Goal: Find specific page/section: Find specific page/section

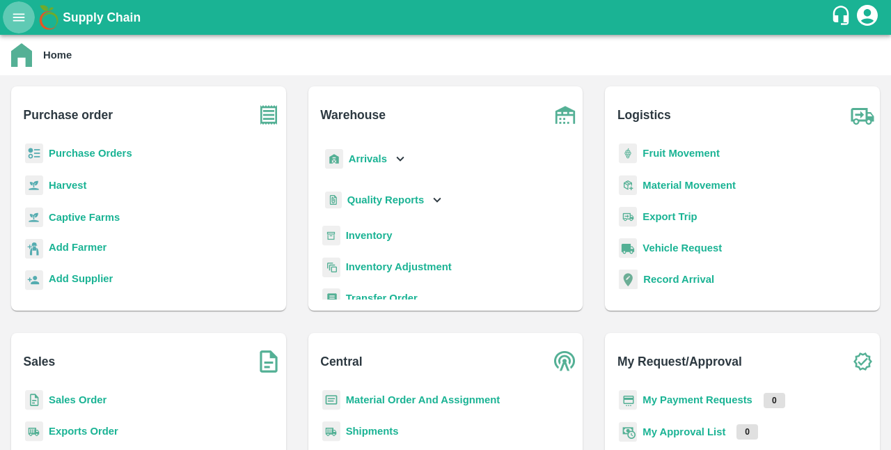
click at [21, 19] on icon "open drawer" at bounding box center [18, 17] width 15 height 15
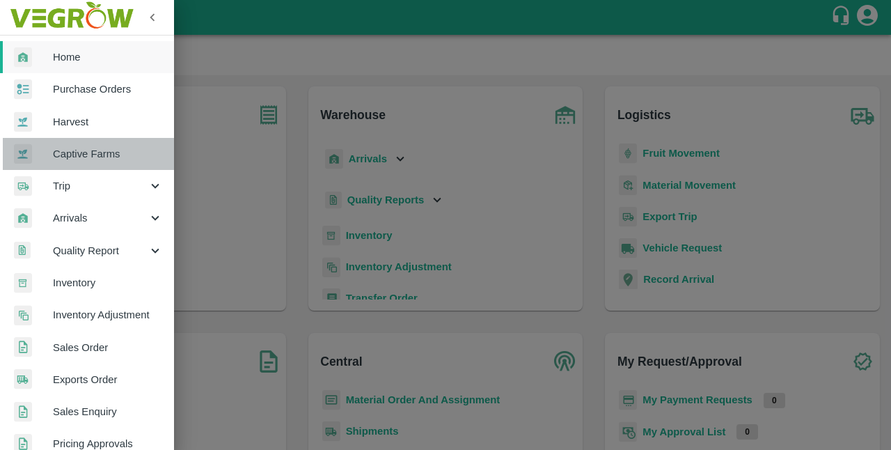
click at [100, 150] on span "Captive Farms" at bounding box center [108, 153] width 110 height 15
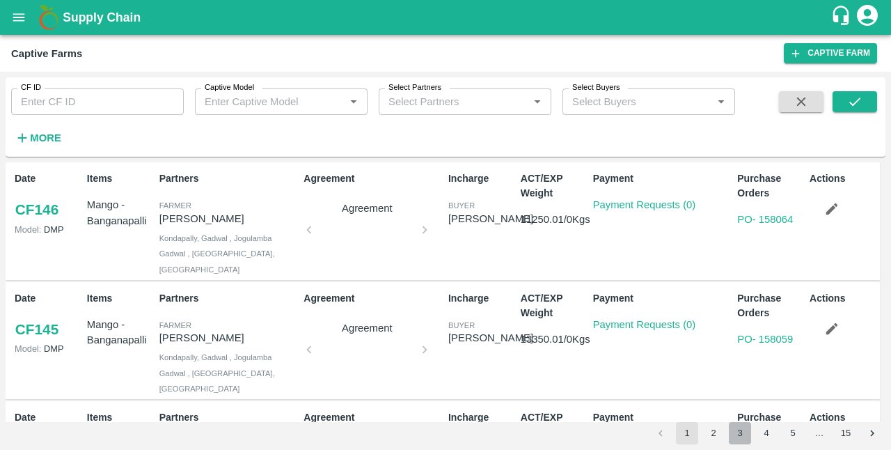
click at [735, 434] on button "3" at bounding box center [740, 433] width 22 height 22
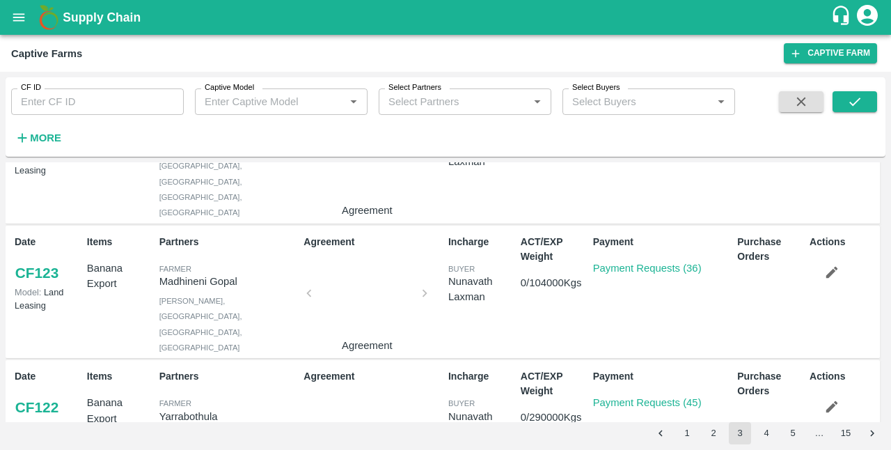
scroll to position [343, 0]
click at [631, 263] on link "Payment Requests (36)" at bounding box center [647, 267] width 109 height 11
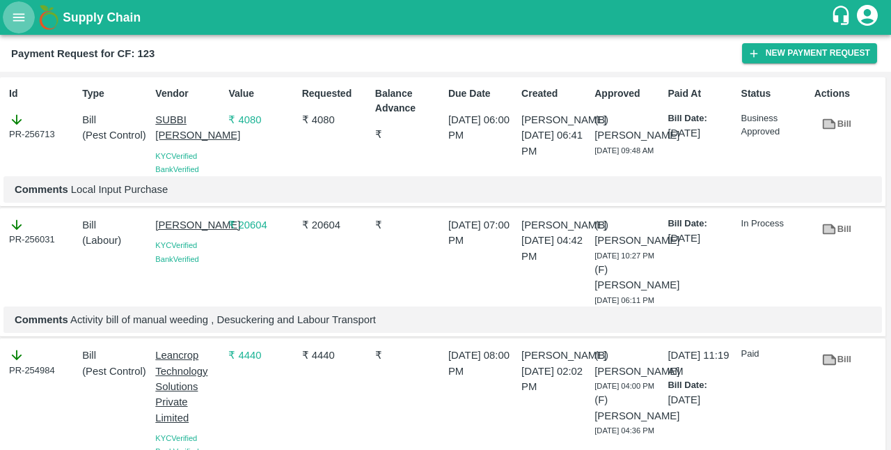
click at [21, 18] on icon "open drawer" at bounding box center [18, 17] width 15 height 15
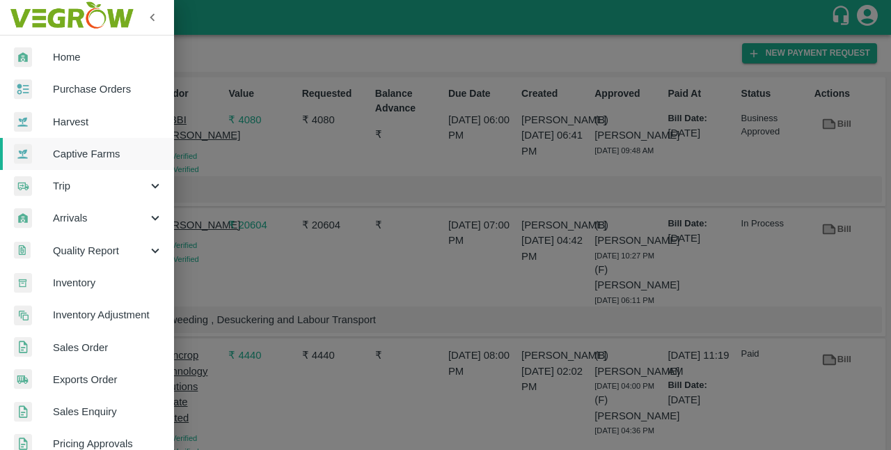
click at [380, 266] on div at bounding box center [445, 225] width 891 height 450
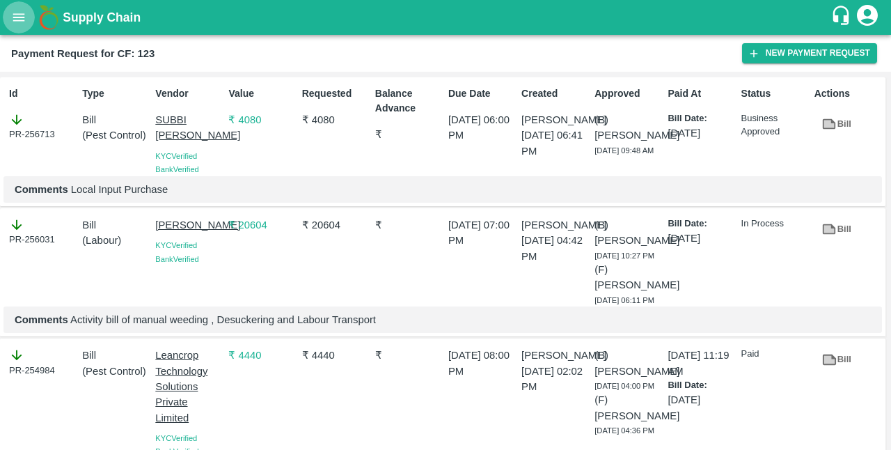
click at [14, 7] on button "open drawer" at bounding box center [19, 17] width 32 height 32
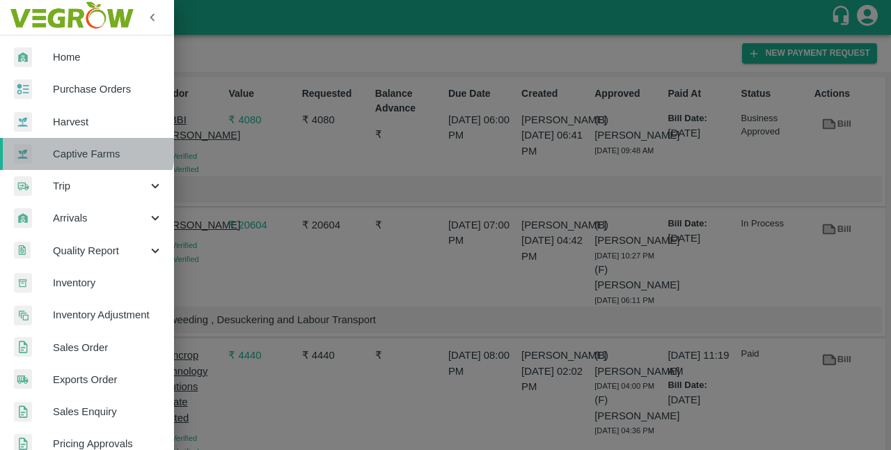
click at [86, 146] on span "Captive Farms" at bounding box center [108, 153] width 110 height 15
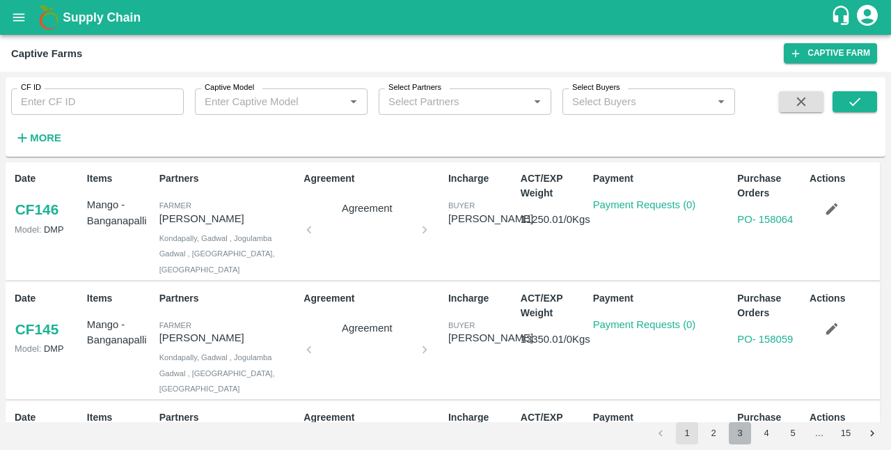
click at [738, 435] on button "3" at bounding box center [740, 433] width 22 height 22
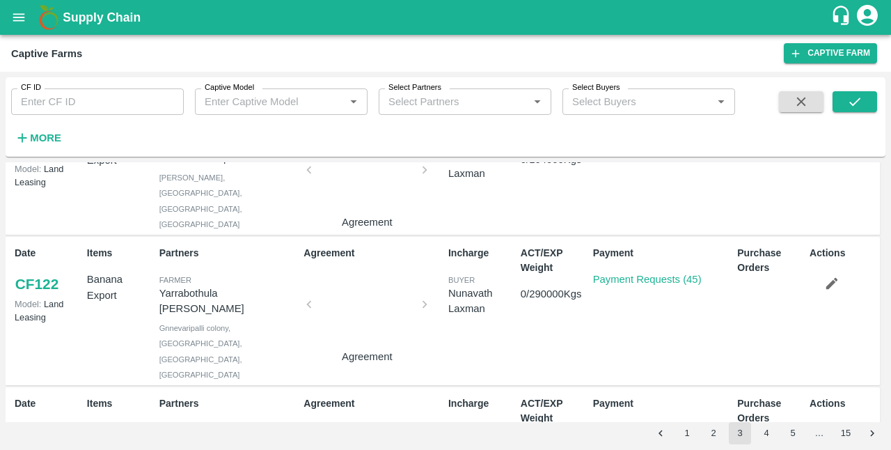
scroll to position [469, 0]
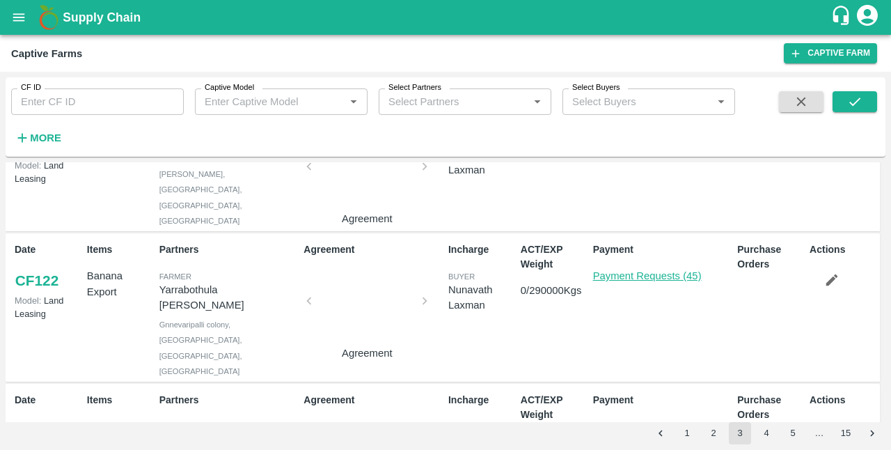
click at [668, 270] on link "Payment Requests (45)" at bounding box center [647, 275] width 109 height 11
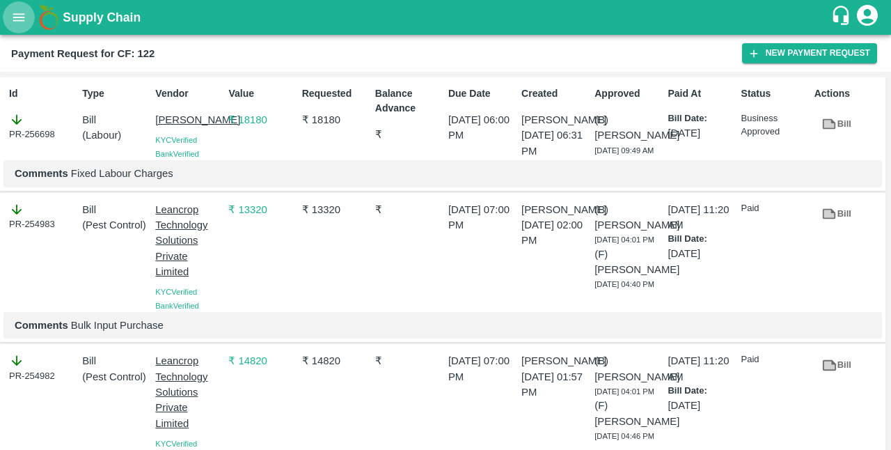
click at [19, 24] on icon "open drawer" at bounding box center [18, 17] width 15 height 15
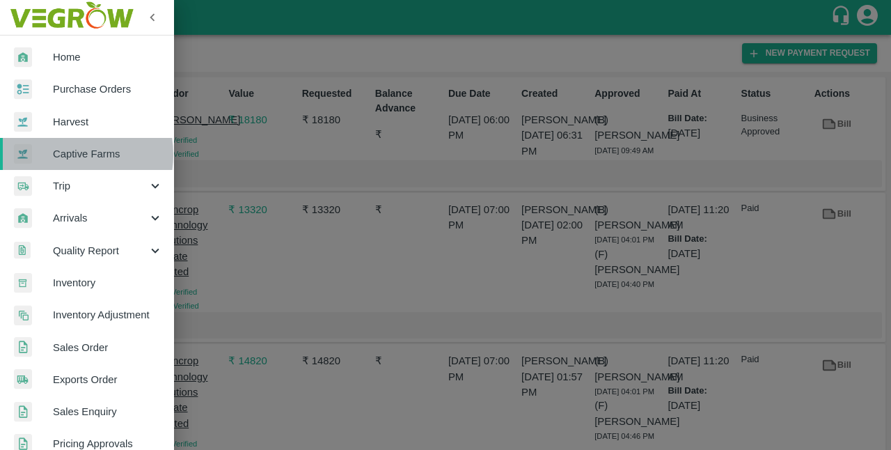
click at [66, 155] on span "Captive Farms" at bounding box center [108, 153] width 110 height 15
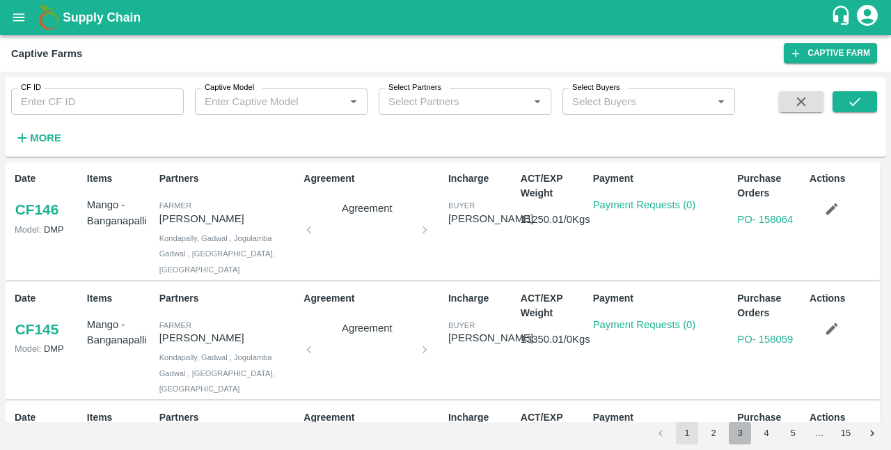
click at [749, 439] on button "3" at bounding box center [740, 433] width 22 height 22
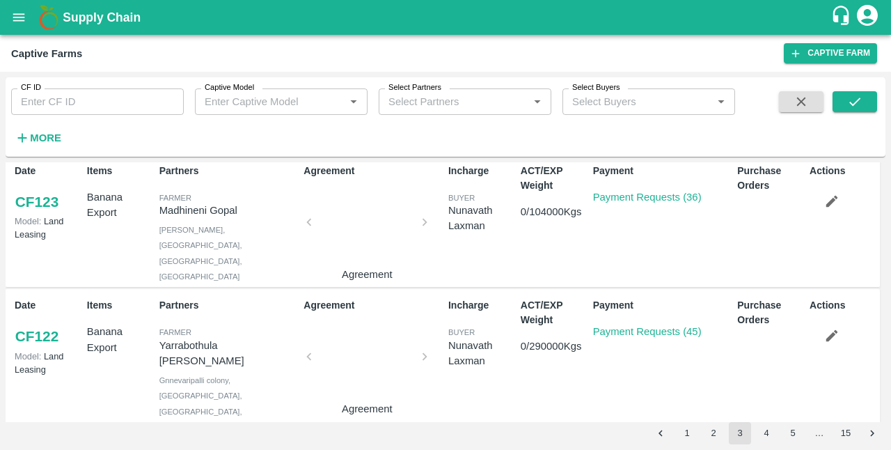
scroll to position [432, 0]
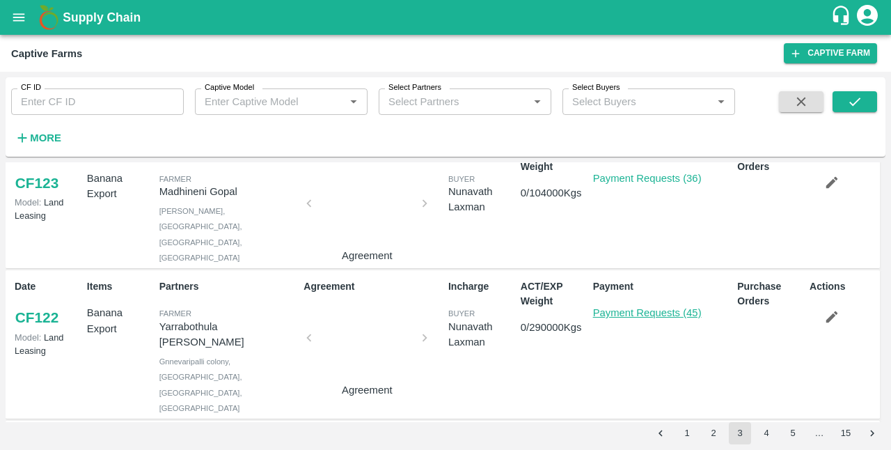
click at [637, 307] on link "Payment Requests (45)" at bounding box center [647, 312] width 109 height 11
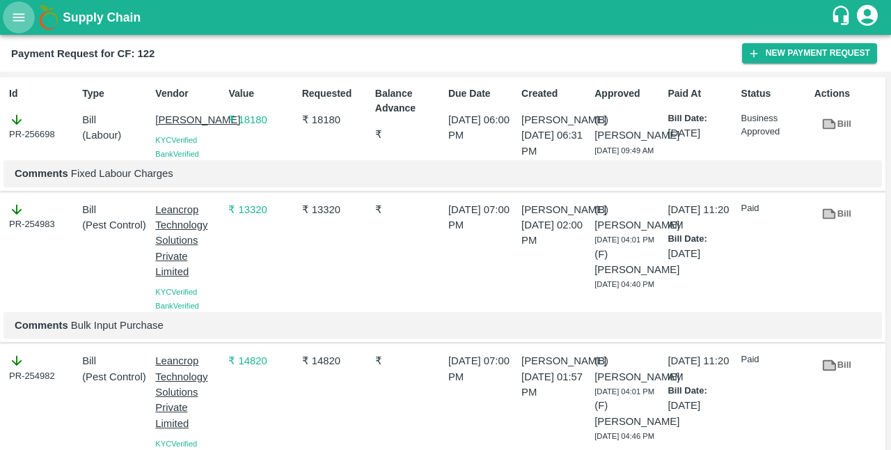
click at [19, 15] on icon "open drawer" at bounding box center [18, 17] width 15 height 15
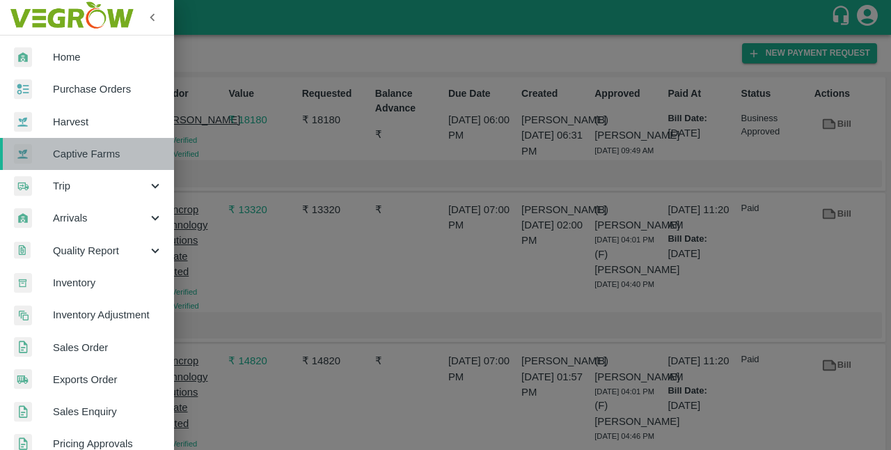
click at [93, 146] on span "Captive Farms" at bounding box center [108, 153] width 110 height 15
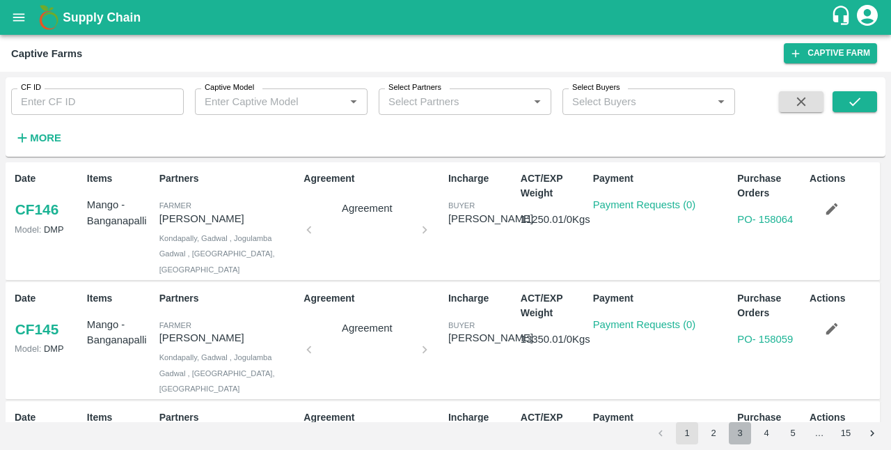
click at [741, 427] on button "3" at bounding box center [740, 433] width 22 height 22
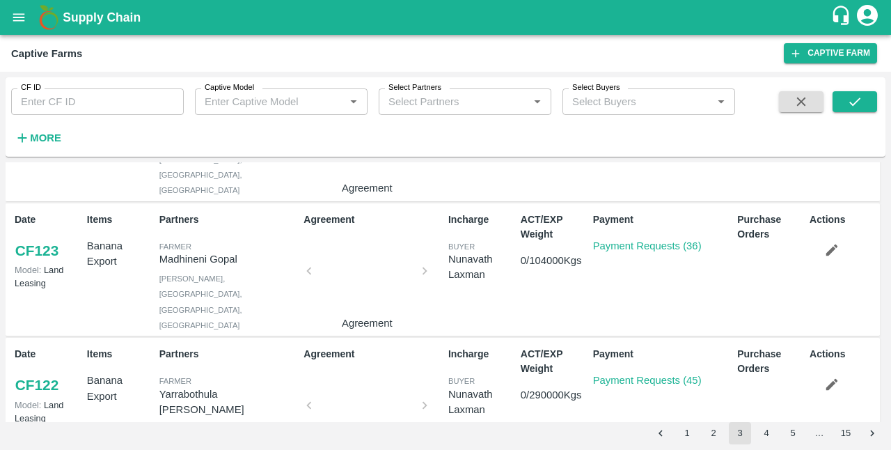
scroll to position [365, 0]
click at [659, 239] on link "Payment Requests (36)" at bounding box center [647, 244] width 109 height 11
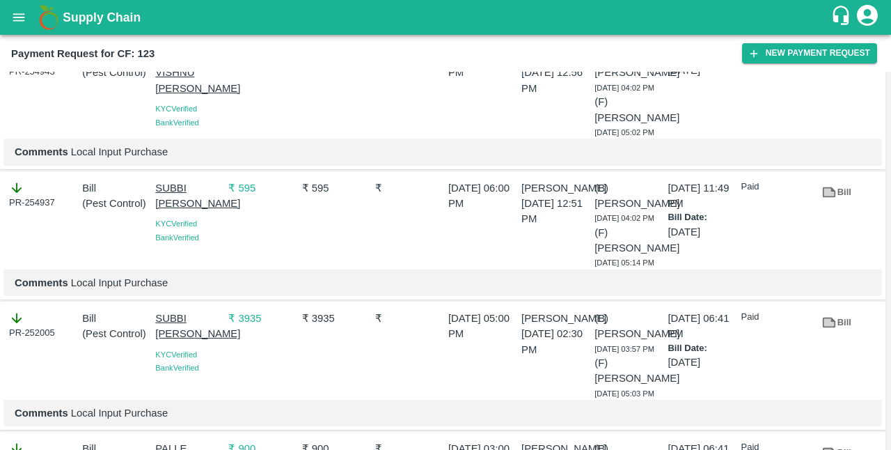
scroll to position [731, 0]
click at [15, 14] on icon "open drawer" at bounding box center [19, 17] width 12 height 8
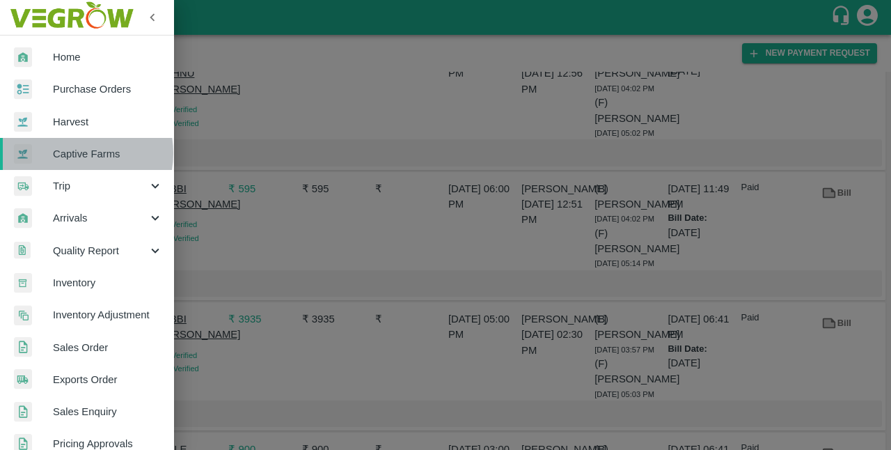
click at [75, 153] on span "Captive Farms" at bounding box center [108, 153] width 110 height 15
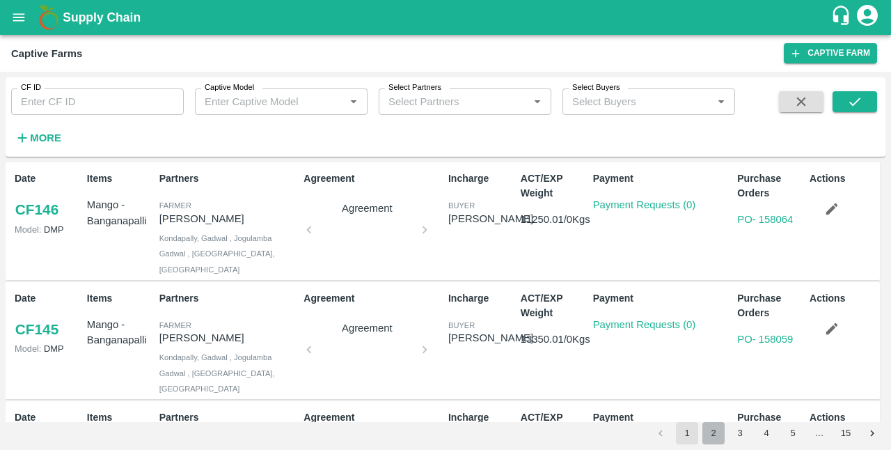
click at [710, 436] on button "2" at bounding box center [713, 433] width 22 height 22
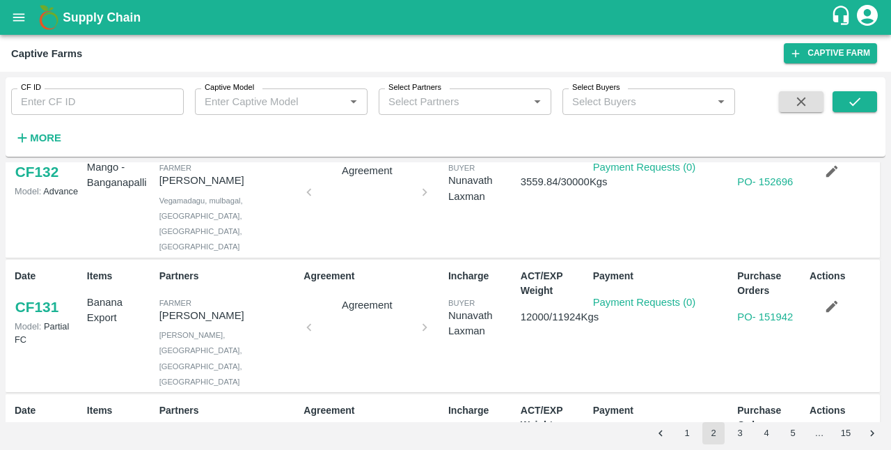
scroll to position [893, 0]
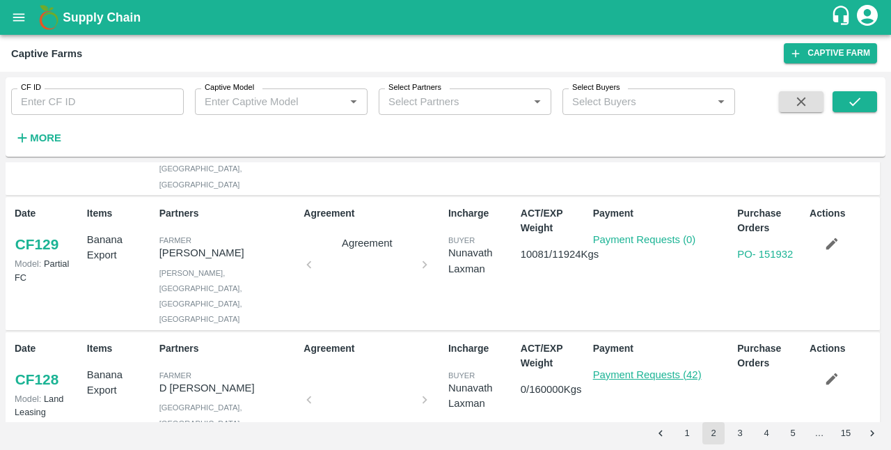
click at [651, 369] on link "Payment Requests (42)" at bounding box center [647, 374] width 109 height 11
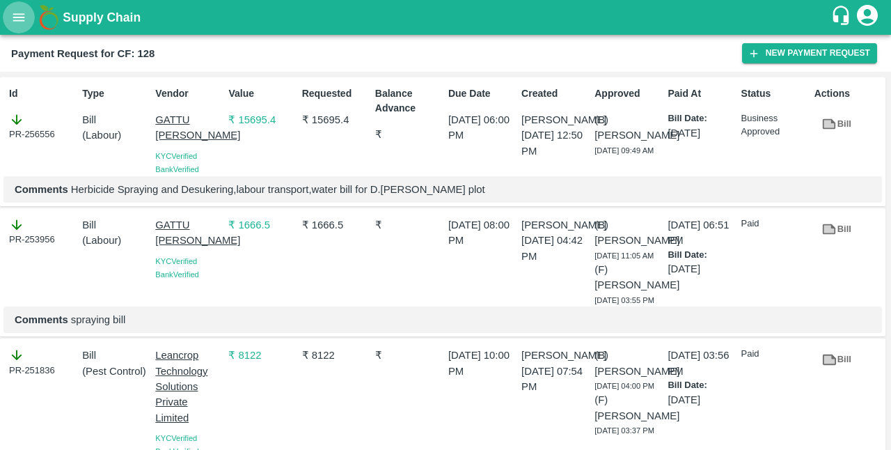
click at [24, 17] on icon "open drawer" at bounding box center [19, 17] width 12 height 8
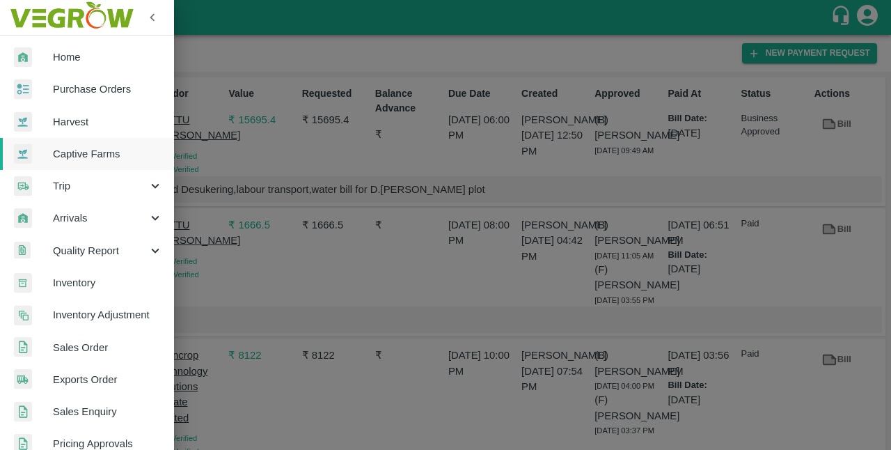
click at [453, 381] on div at bounding box center [445, 225] width 891 height 450
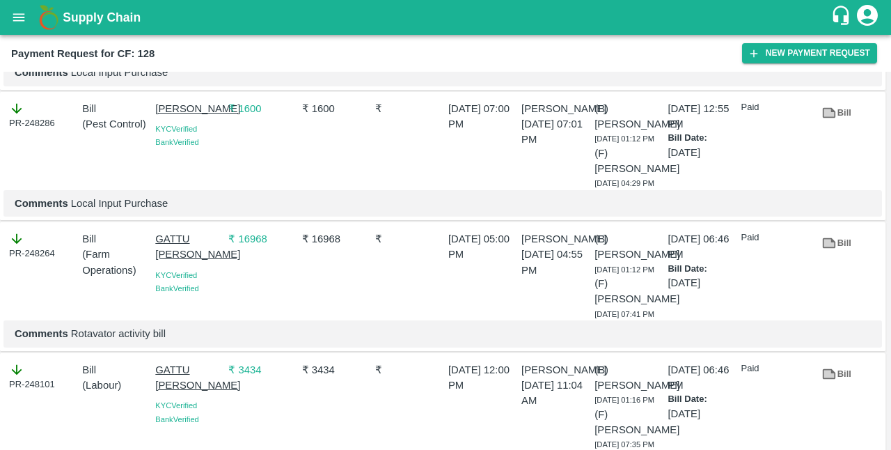
scroll to position [1746, 0]
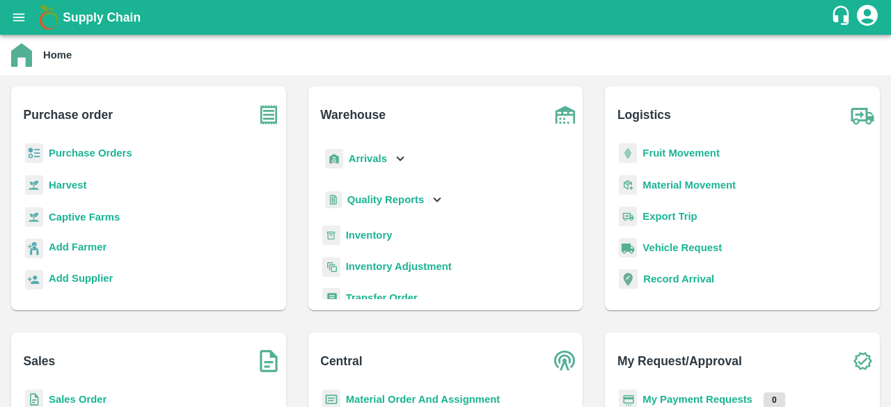
click at [84, 214] on b "Captive Farms" at bounding box center [84, 217] width 71 height 11
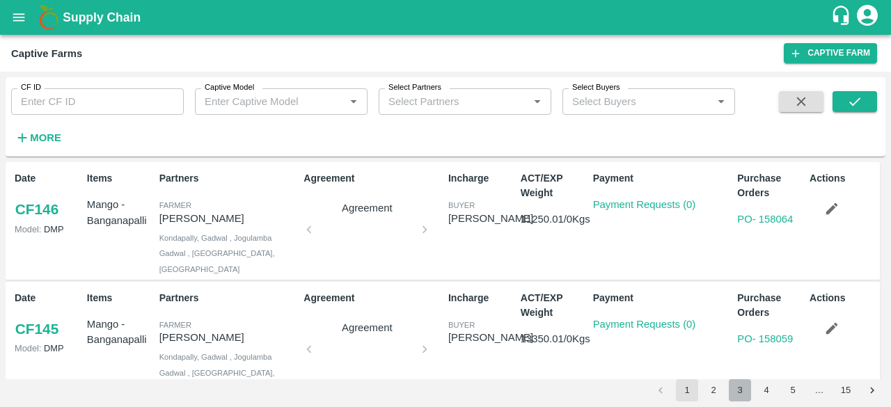
click at [733, 392] on button "3" at bounding box center [740, 390] width 22 height 22
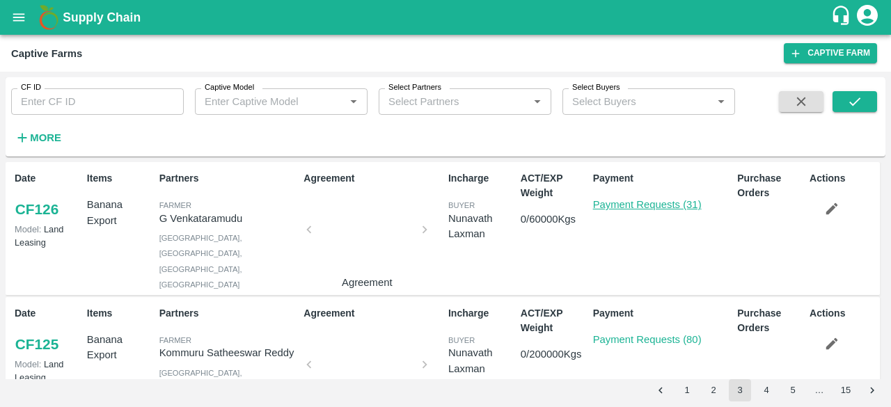
click at [661, 205] on link "Payment Requests (31)" at bounding box center [647, 204] width 109 height 11
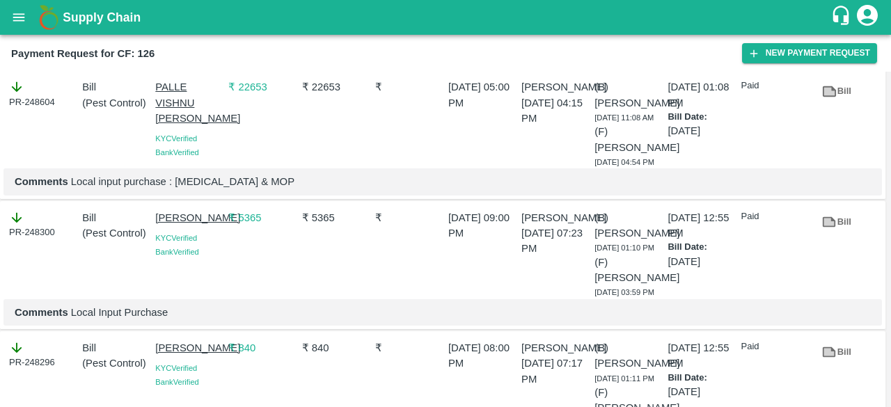
scroll to position [1530, 0]
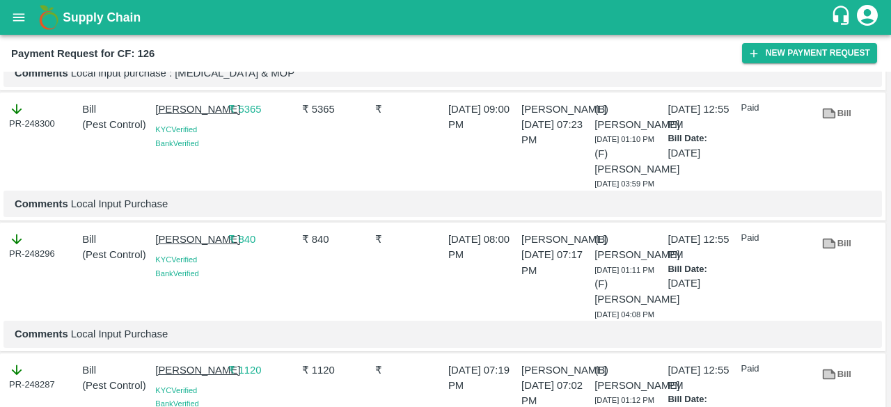
click at [432, 377] on div "₹" at bounding box center [406, 404] width 73 height 95
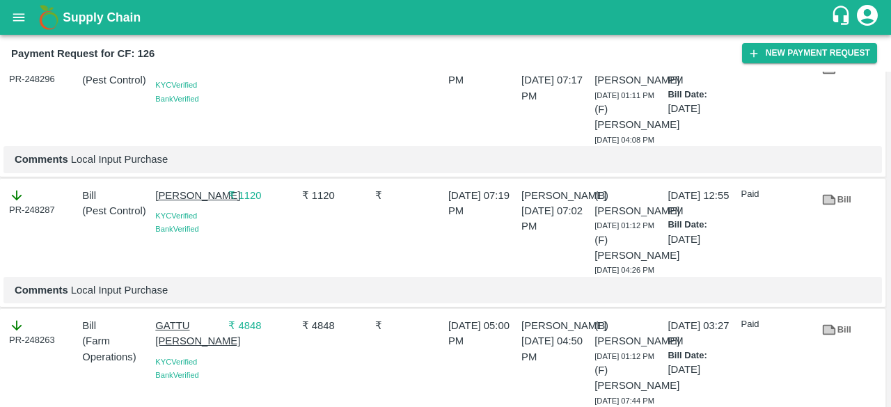
scroll to position [1743, 0]
